Goal: Obtain resource: Download file/media

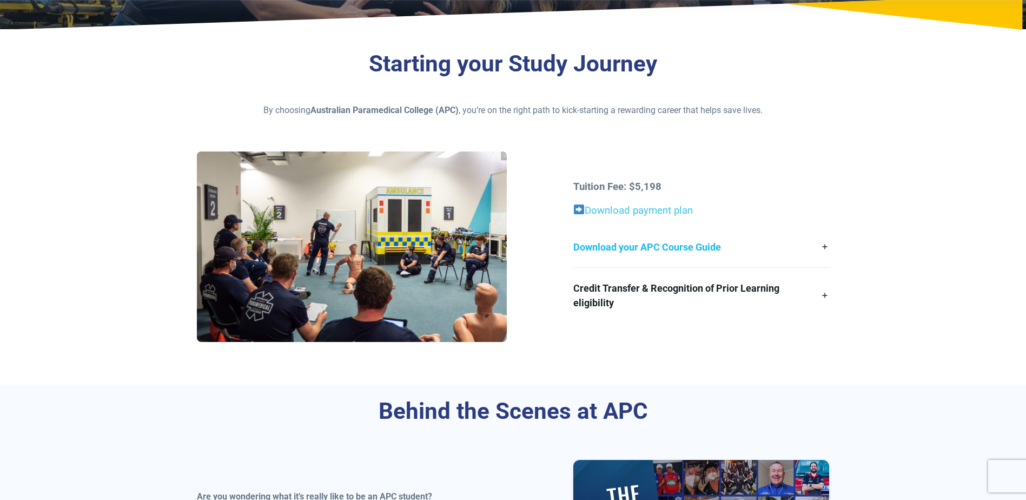
click at [689, 246] on link "Download your APC Course Guide" at bounding box center [701, 247] width 256 height 41
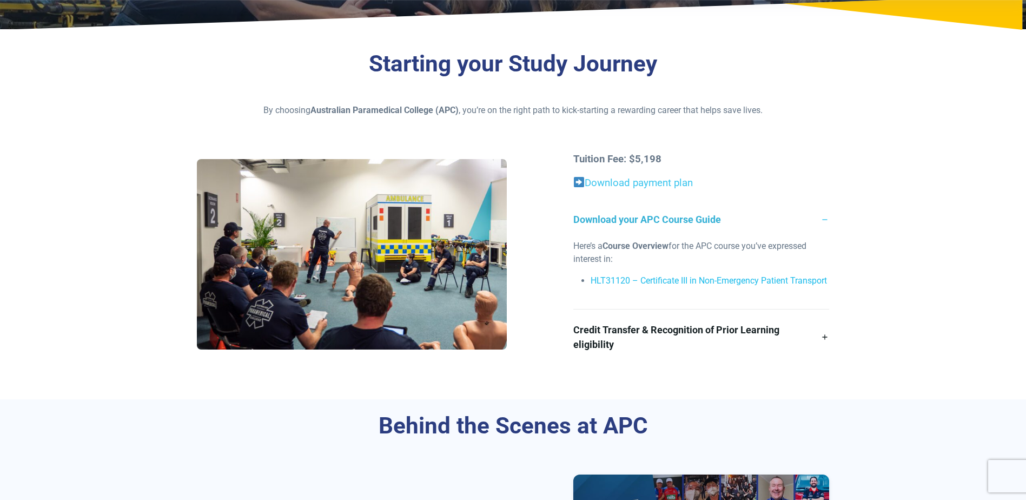
click at [640, 279] on link "HLT31120 – Certificate III in Non-Emergency Patient Transport" at bounding box center [709, 280] width 236 height 10
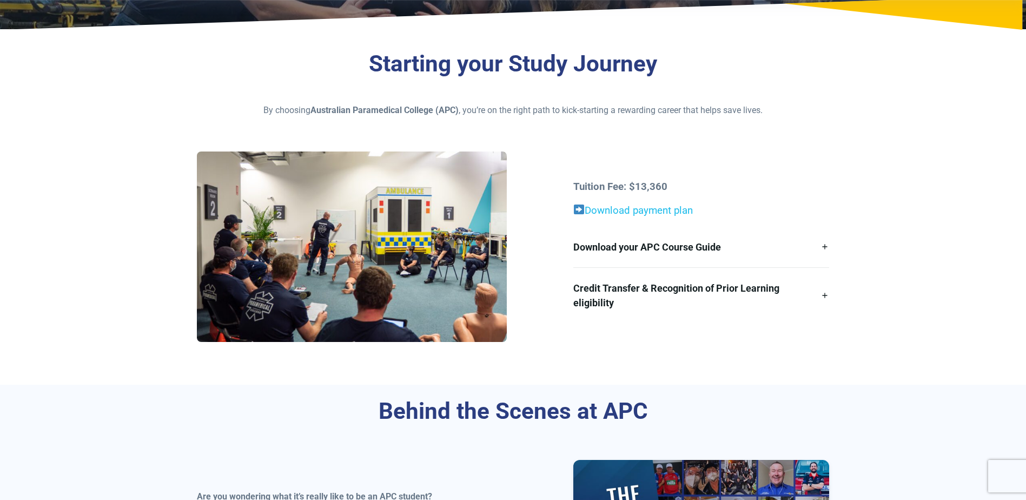
scroll to position [216, 0]
click at [626, 207] on link "Download payment plan" at bounding box center [639, 210] width 108 height 12
